Goal: Check status: Check status

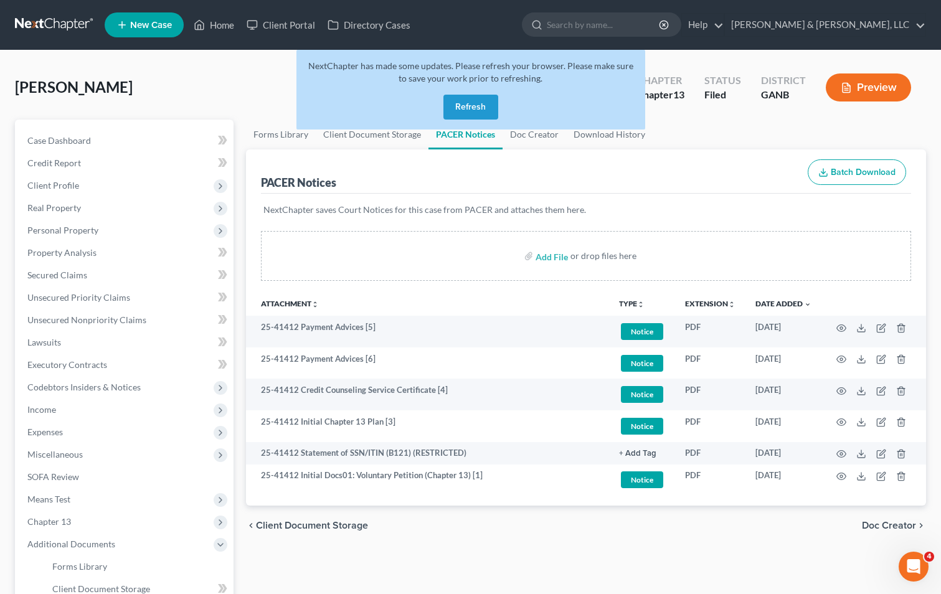
click at [463, 110] on button "Refresh" at bounding box center [470, 107] width 55 height 25
